Goal: Check status: Check status

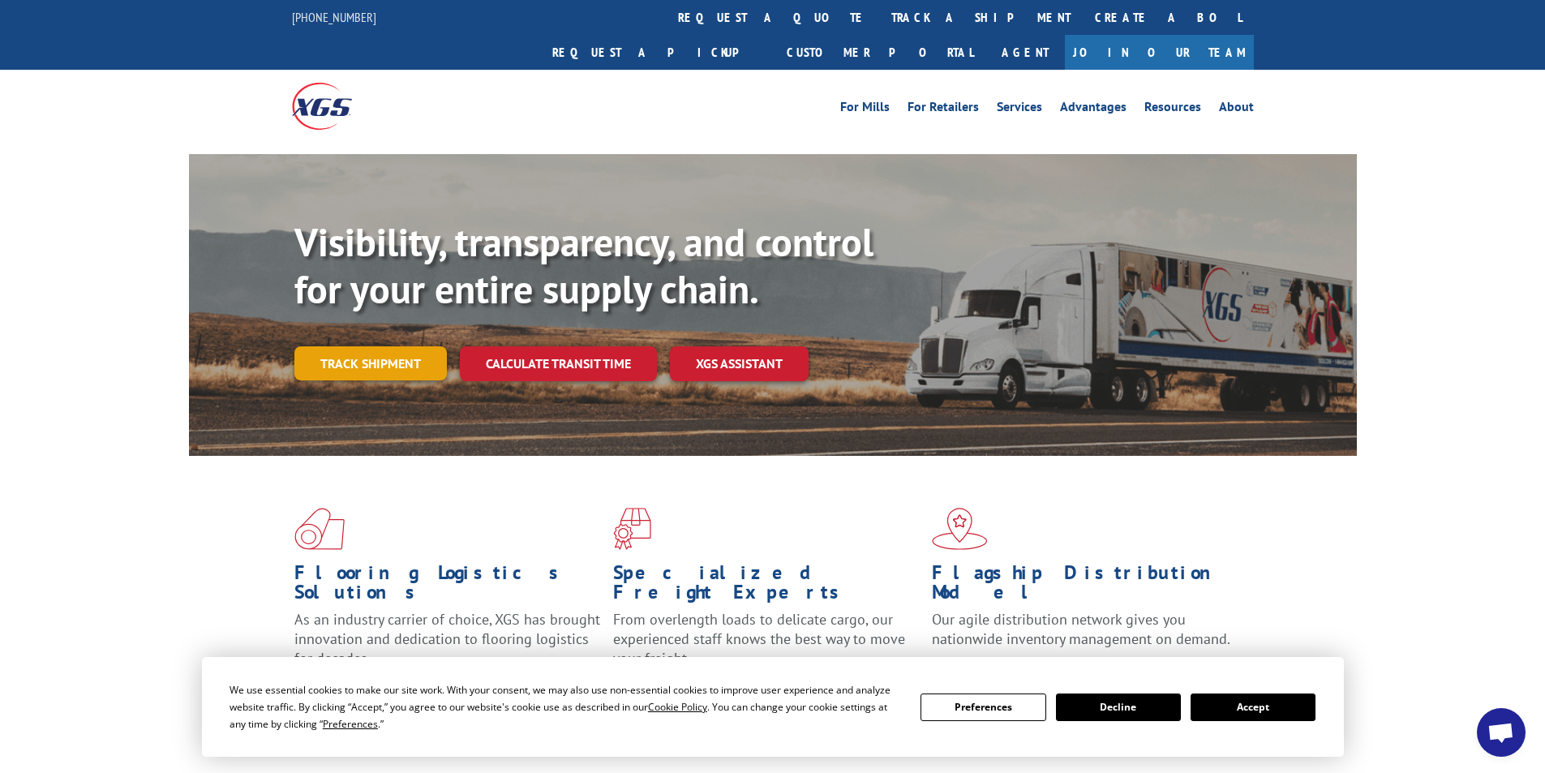
click at [384, 346] on link "Track shipment" at bounding box center [370, 363] width 152 height 34
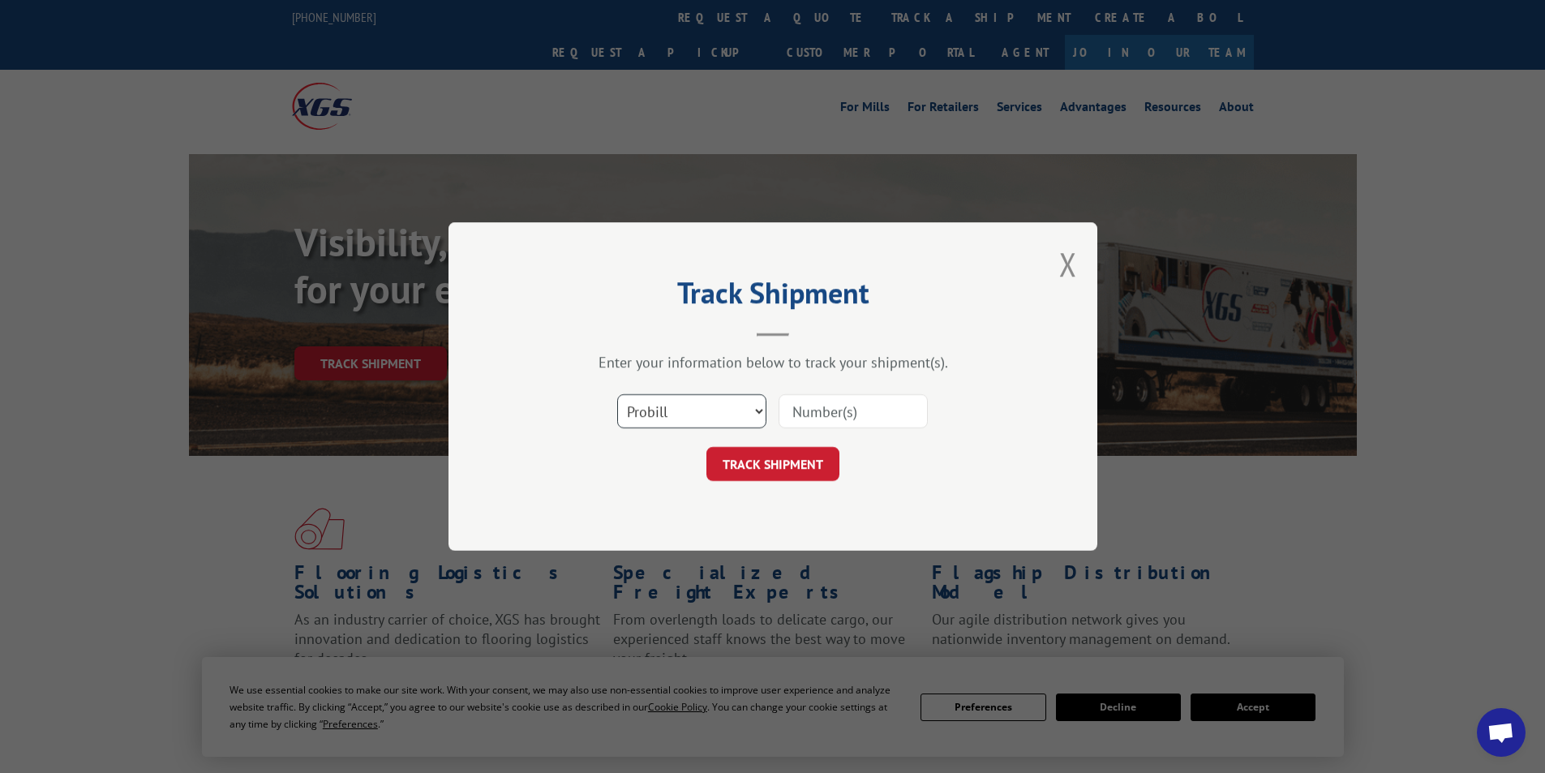
click at [750, 409] on select "Select category... Probill BOL PO" at bounding box center [691, 411] width 149 height 34
select select "bol"
click at [617, 394] on select "Select category... Probill BOL PO" at bounding box center [691, 411] width 149 height 34
click at [796, 468] on button "TRACK SHIPMENT" at bounding box center [772, 464] width 133 height 34
paste input "7061862"
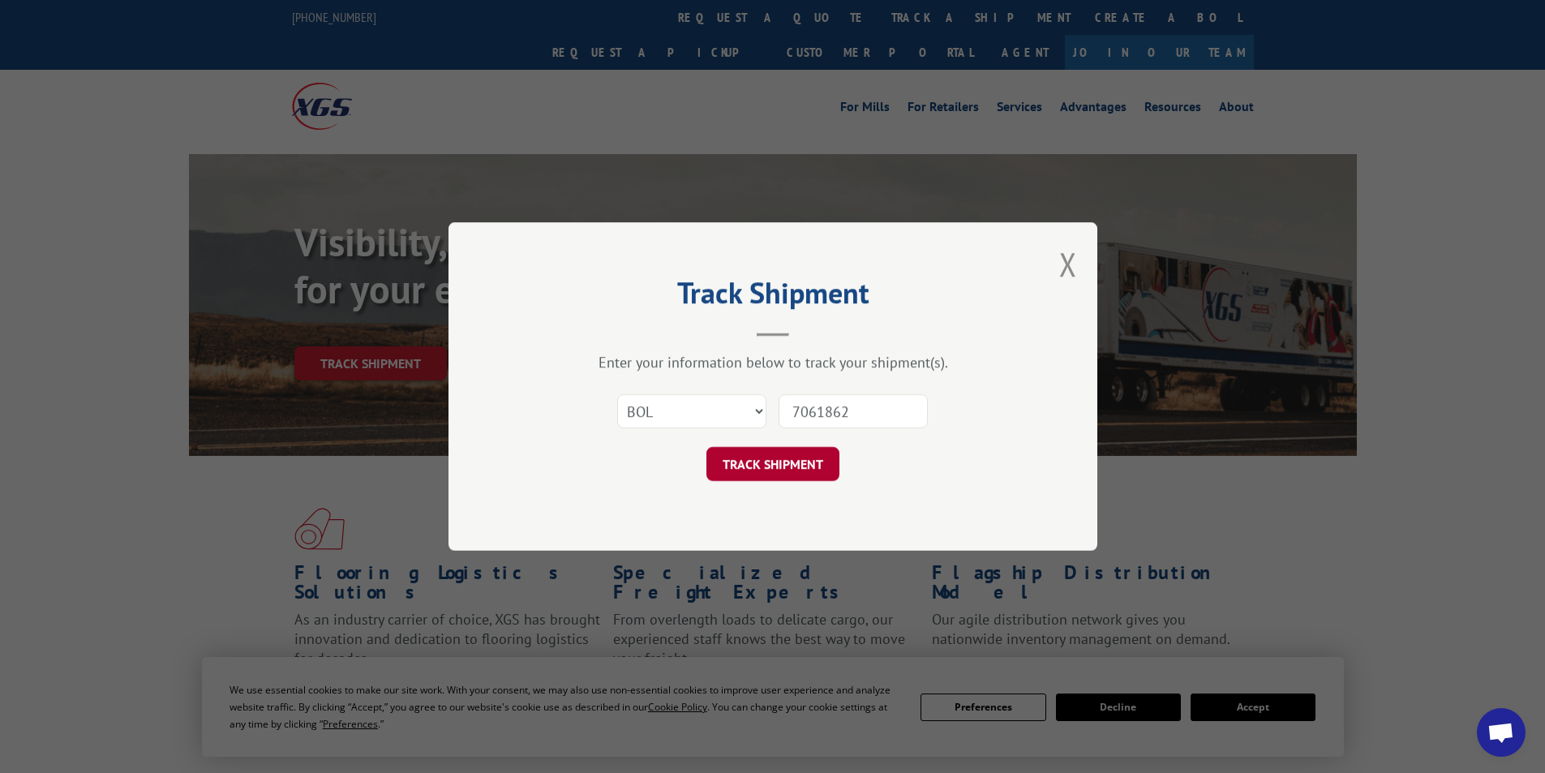
type input "7061862"
click at [770, 465] on button "TRACK SHIPMENT" at bounding box center [772, 464] width 133 height 34
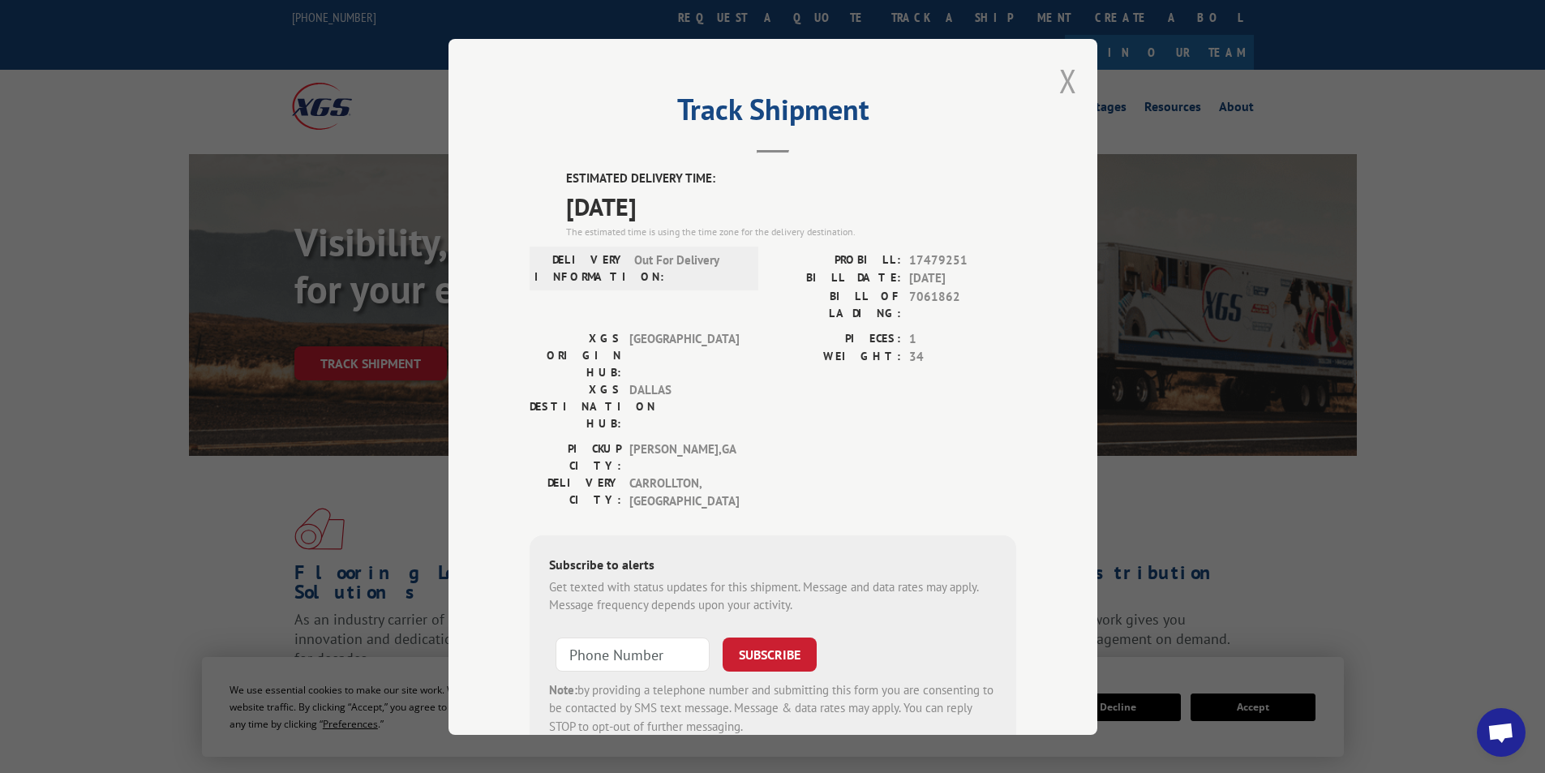
click at [1065, 82] on button "Close modal" at bounding box center [1068, 80] width 18 height 43
